Goal: Information Seeking & Learning: Learn about a topic

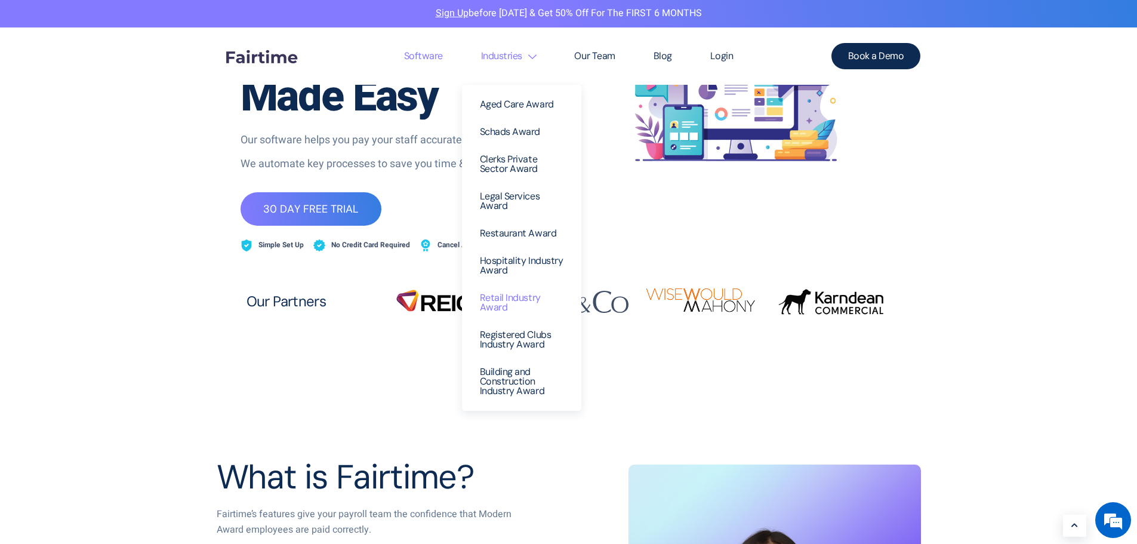
scroll to position [119, 0]
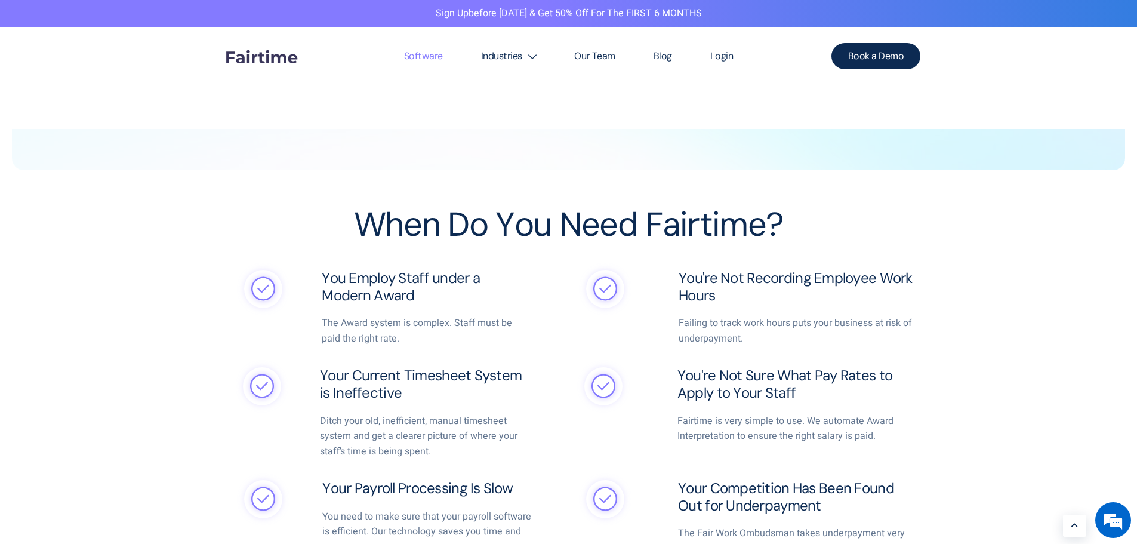
scroll to position [1611, 0]
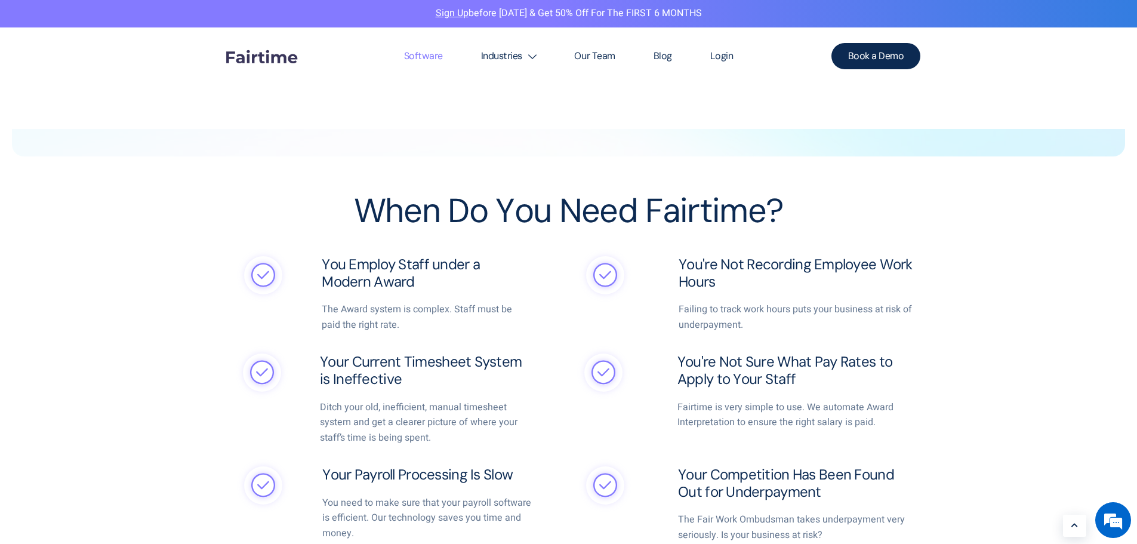
click at [383, 316] on p "The Award system is complex. Staff must be paid the right rate." at bounding box center [427, 317] width 210 height 30
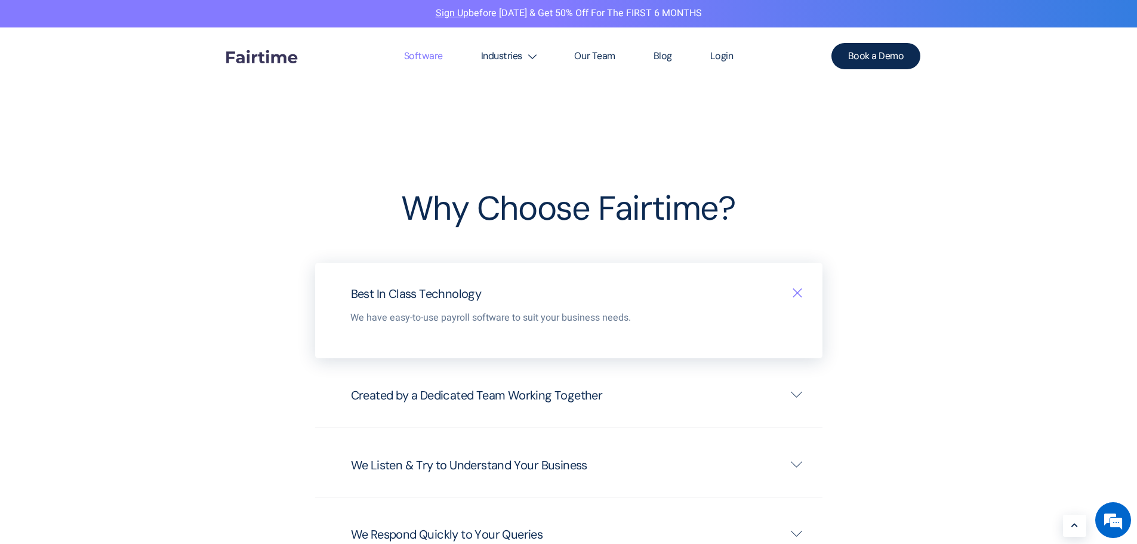
scroll to position [2685, 0]
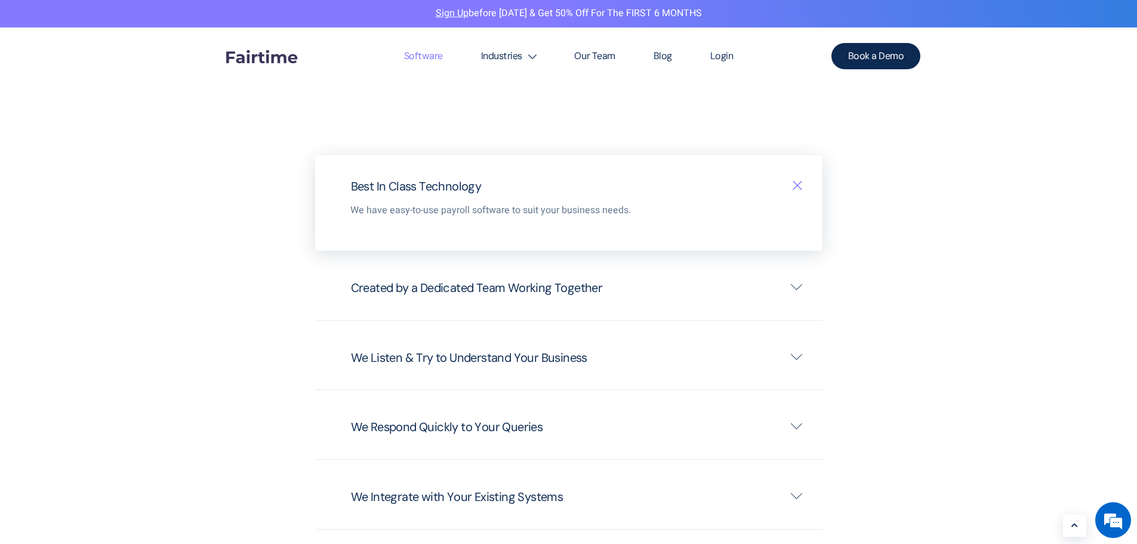
click at [495, 280] on span "Created by a Dedicated Team Working Together" at bounding box center [480, 288] width 258 height 16
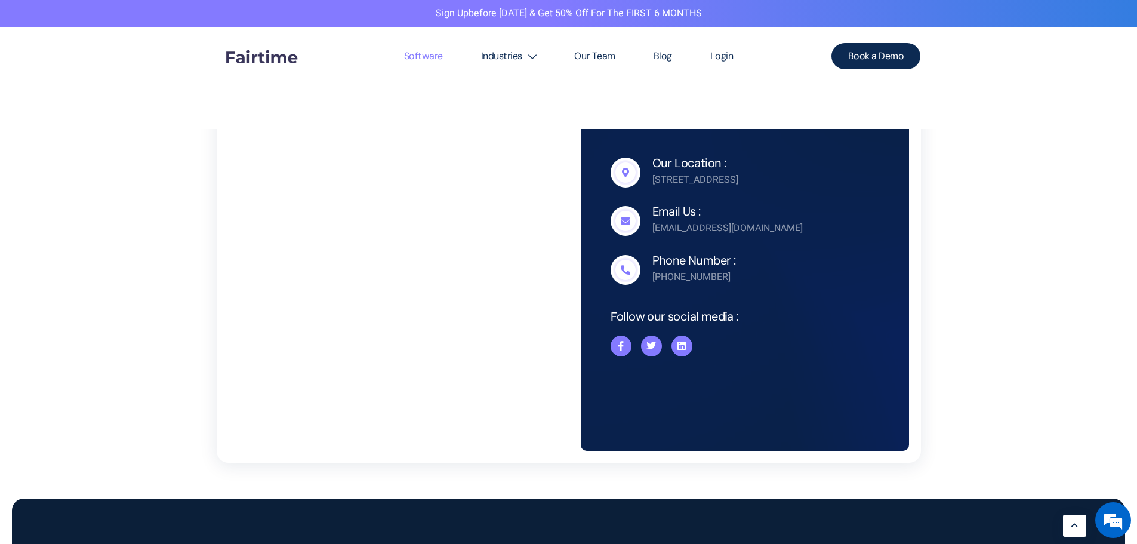
scroll to position [3635, 0]
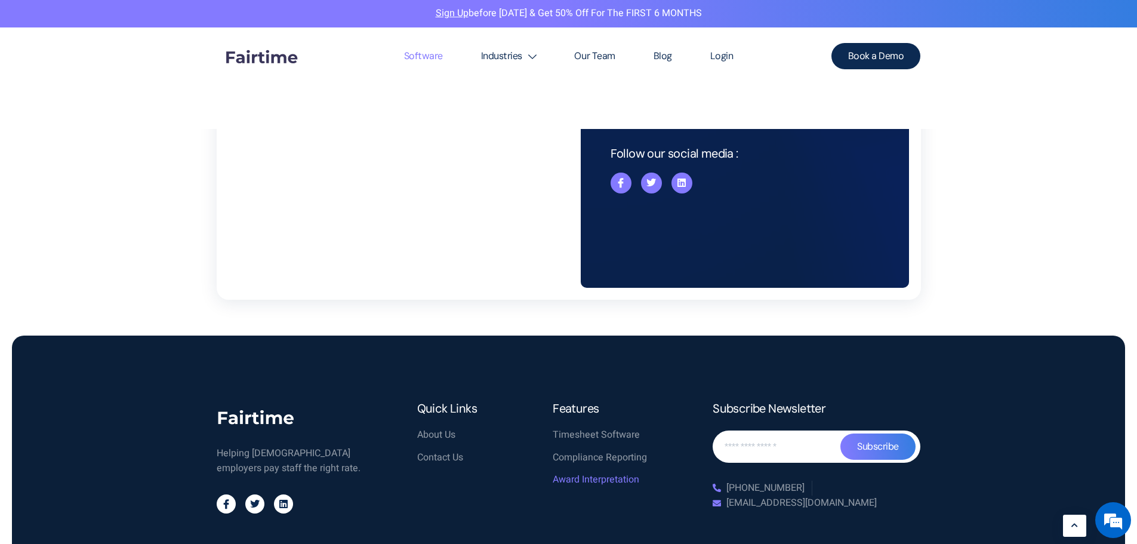
click at [605, 472] on span "Award Interpretation" at bounding box center [596, 480] width 87 height 16
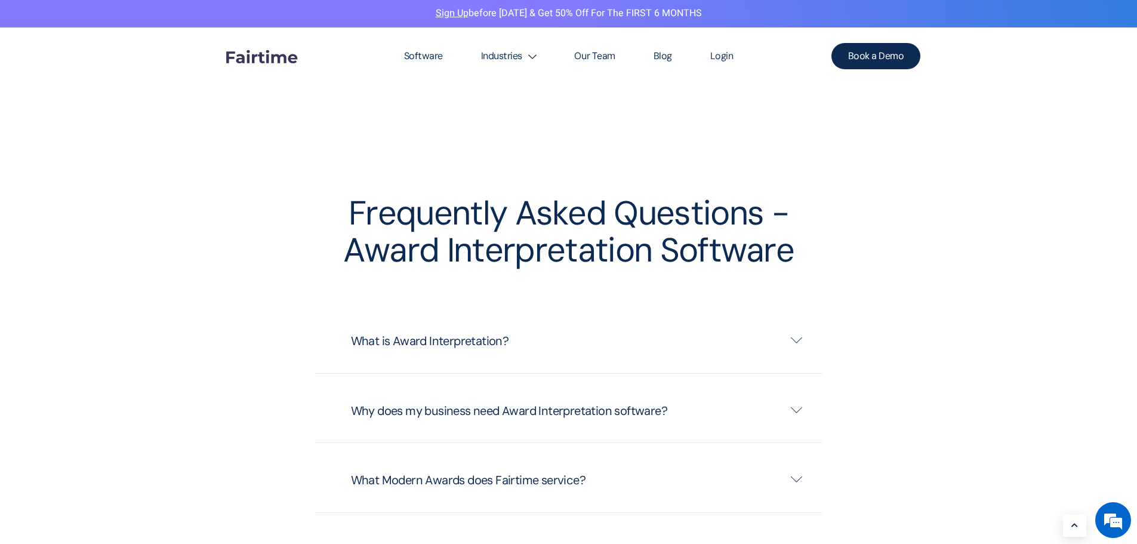
scroll to position [2805, 0]
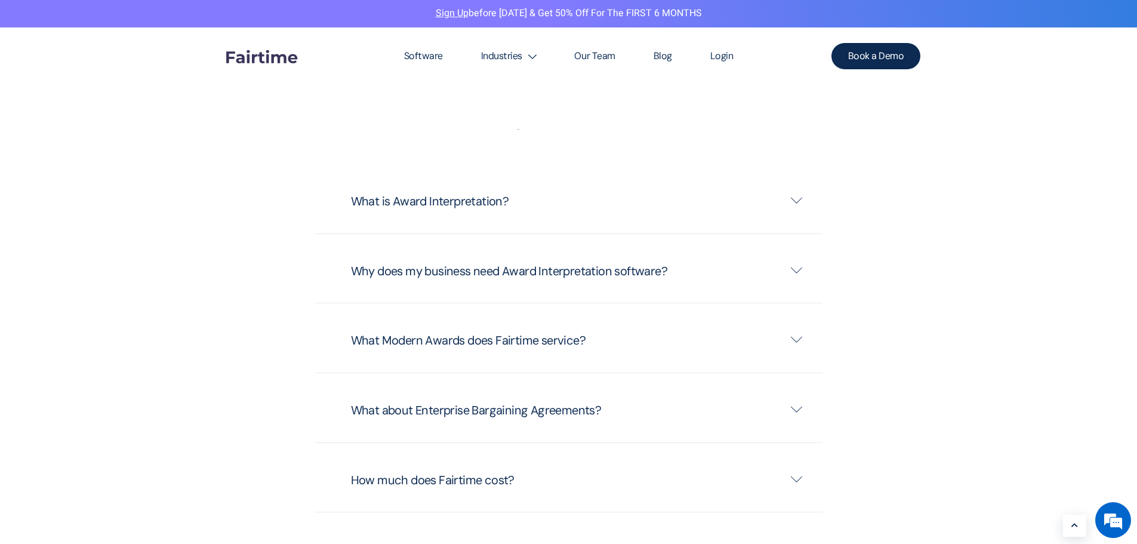
click at [570, 335] on div "What Modern Awards does Fairtime service? Our library of Modern Awards is growi…" at bounding box center [568, 338] width 507 height 70
click at [569, 333] on span "What Modern Awards does Fairtime service?" at bounding box center [471, 341] width 240 height 16
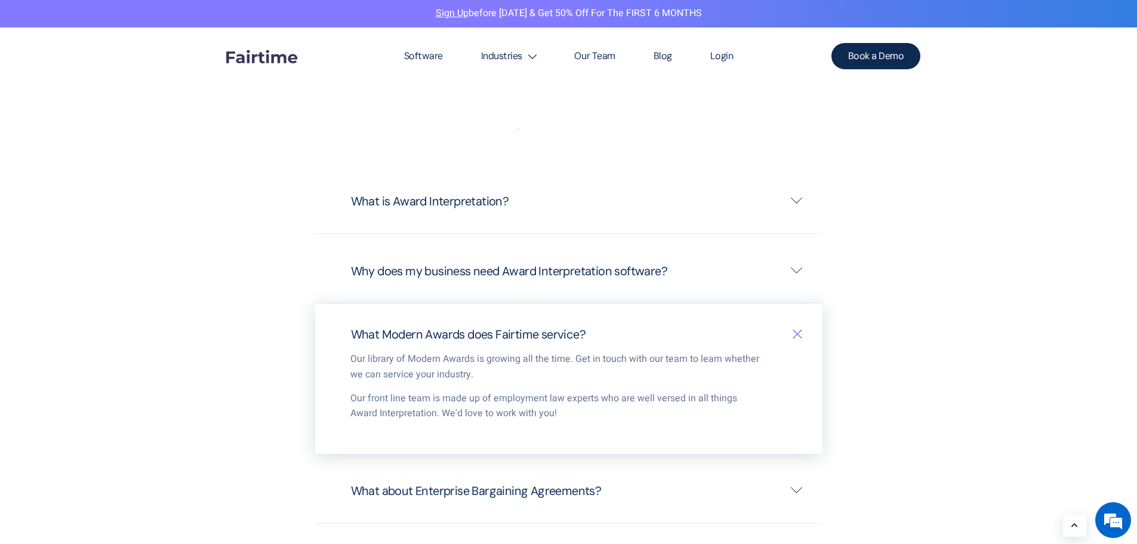
click at [569, 327] on span "What Modern Awards does Fairtime service?" at bounding box center [471, 335] width 240 height 16
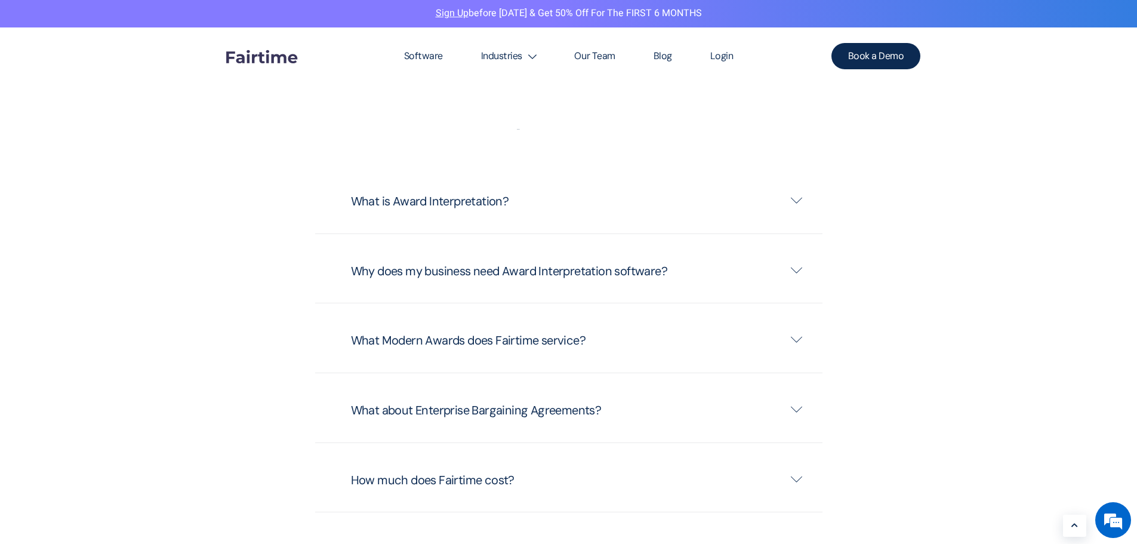
click at [569, 312] on div "What Modern Awards does Fairtime service? Our library of Modern Awards is growi…" at bounding box center [568, 338] width 507 height 70
click at [578, 333] on span "What Modern Awards does Fairtime service?" at bounding box center [471, 341] width 240 height 16
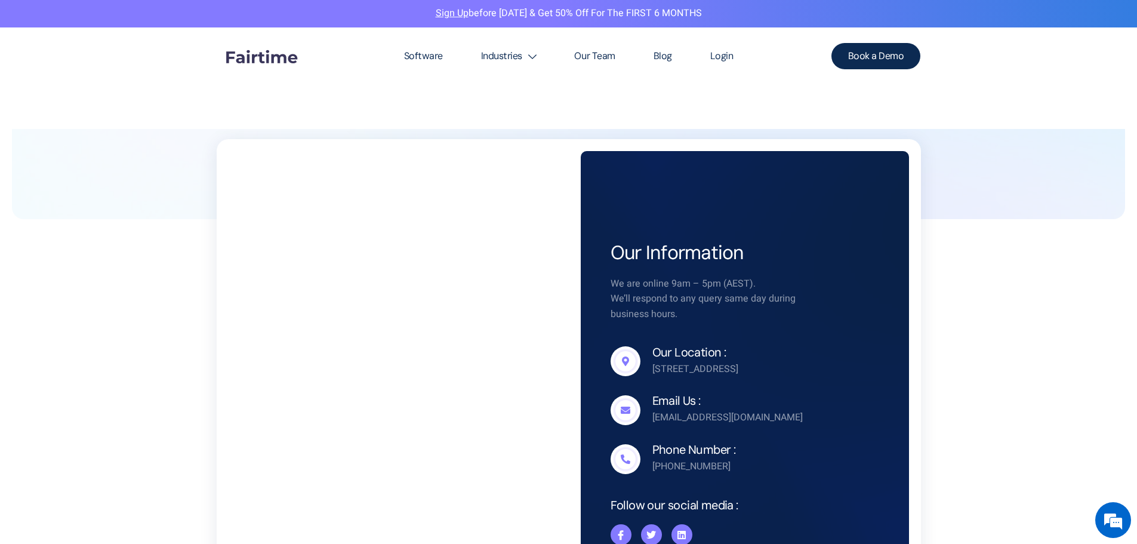
scroll to position [3760, 0]
